Goal: Information Seeking & Learning: Learn about a topic

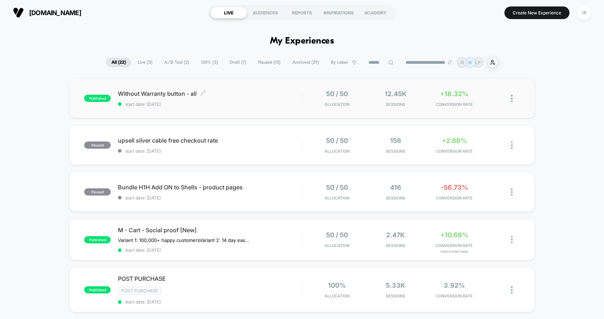
click at [275, 97] on div "Without Warranty button - all Click to edit experience details Click to edit ex…" at bounding box center [210, 98] width 184 height 17
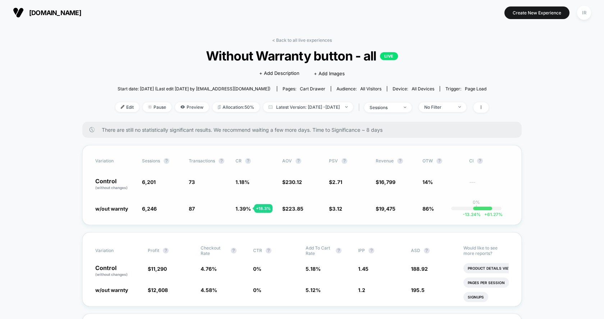
click at [106, 212] on div "Variation Sessions ? Transactions ? CR ? AOV ? PSV ? Revenue ? OTW ? CI ? Contr…" at bounding box center [302, 185] width 440 height 80
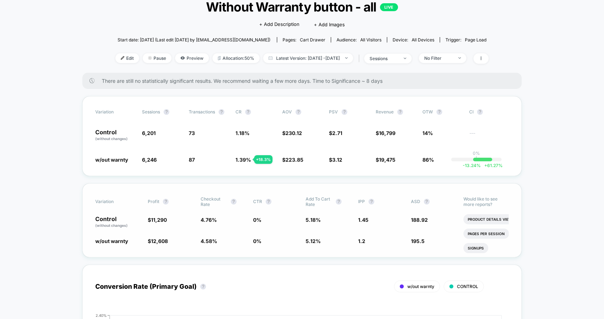
scroll to position [76, 0]
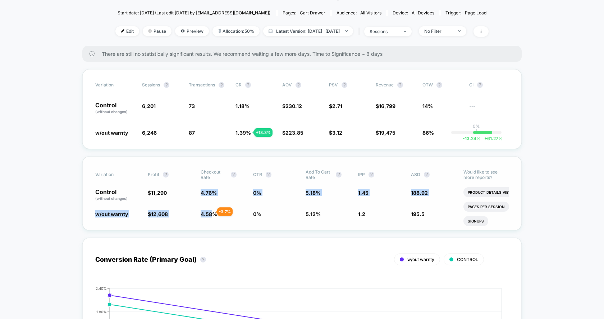
drag, startPoint x: 196, startPoint y: 193, endPoint x: 209, endPoint y: 212, distance: 22.6
click at [209, 212] on div "Variation Profit ? Checkout Rate ? CTR ? Add To Cart Rate ? IPP ? ASD ? Control…" at bounding box center [302, 193] width 440 height 74
click at [209, 212] on span "4.58 %" at bounding box center [209, 214] width 17 height 6
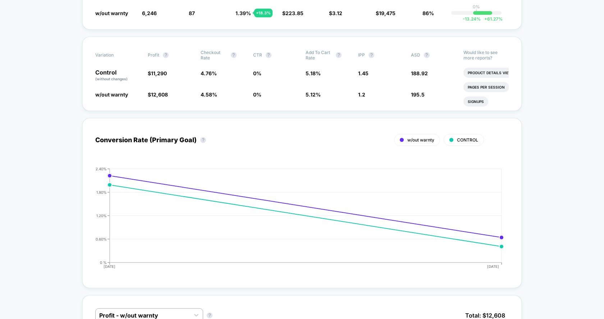
scroll to position [0, 0]
